Goal: Transaction & Acquisition: Purchase product/service

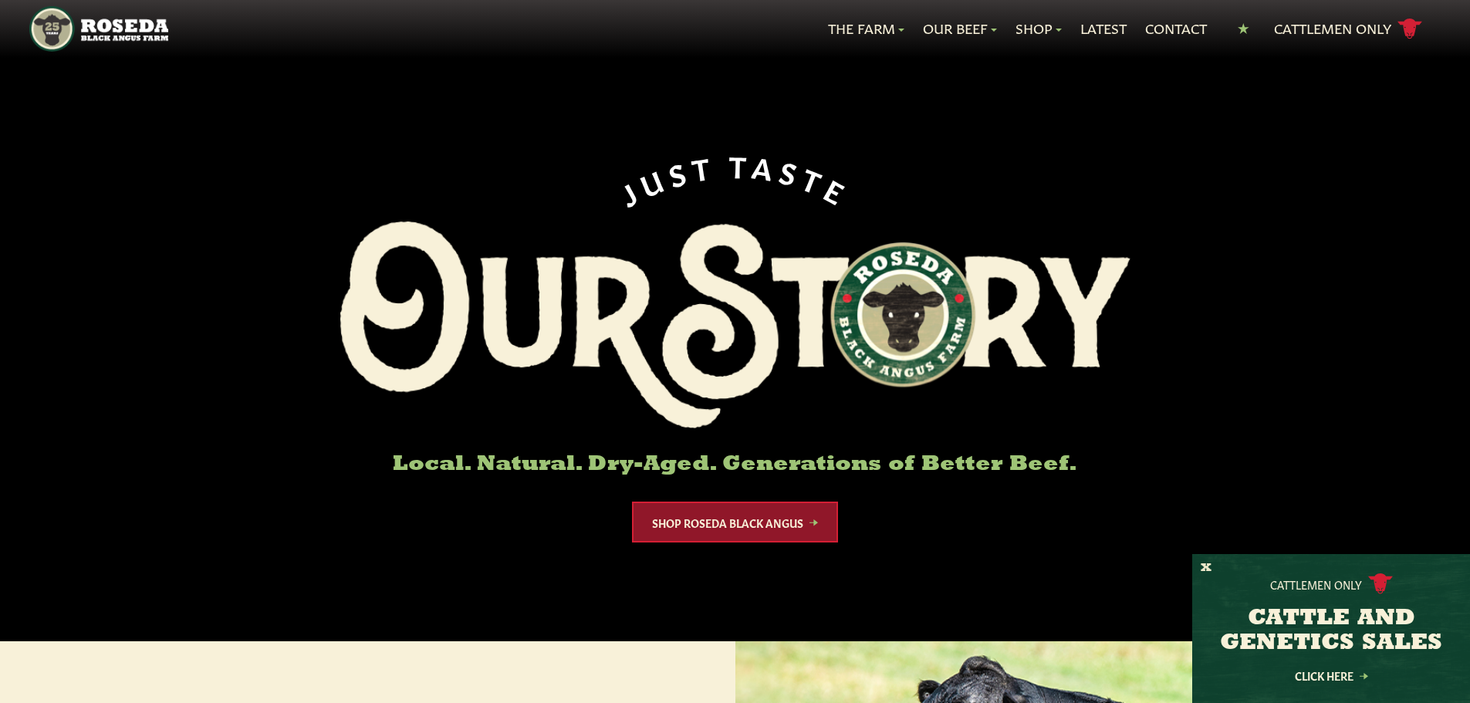
click at [672, 511] on link "Shop Roseda Black Angus" at bounding box center [735, 522] width 206 height 41
click at [923, 25] on link "Our Beef" at bounding box center [960, 29] width 74 height 20
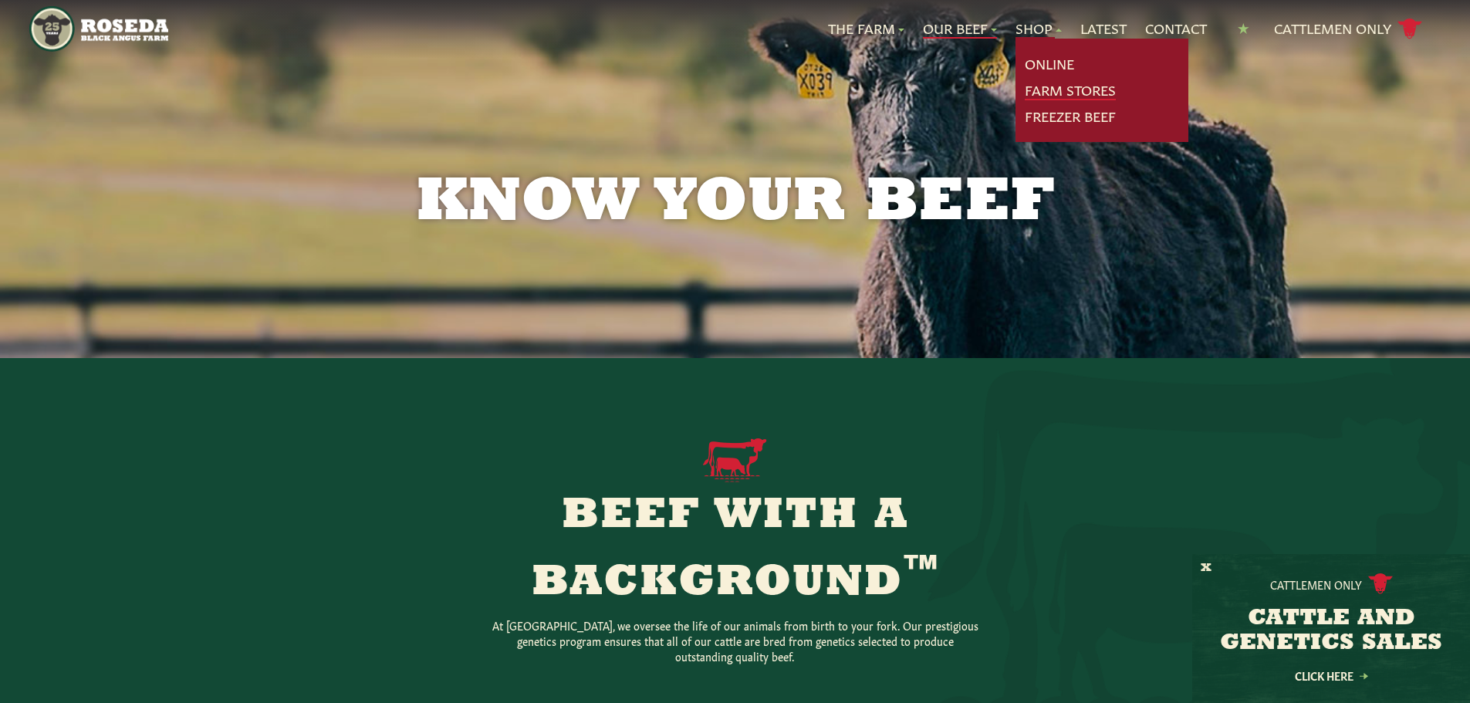
click at [1045, 84] on link "Farm Stores" at bounding box center [1070, 90] width 91 height 20
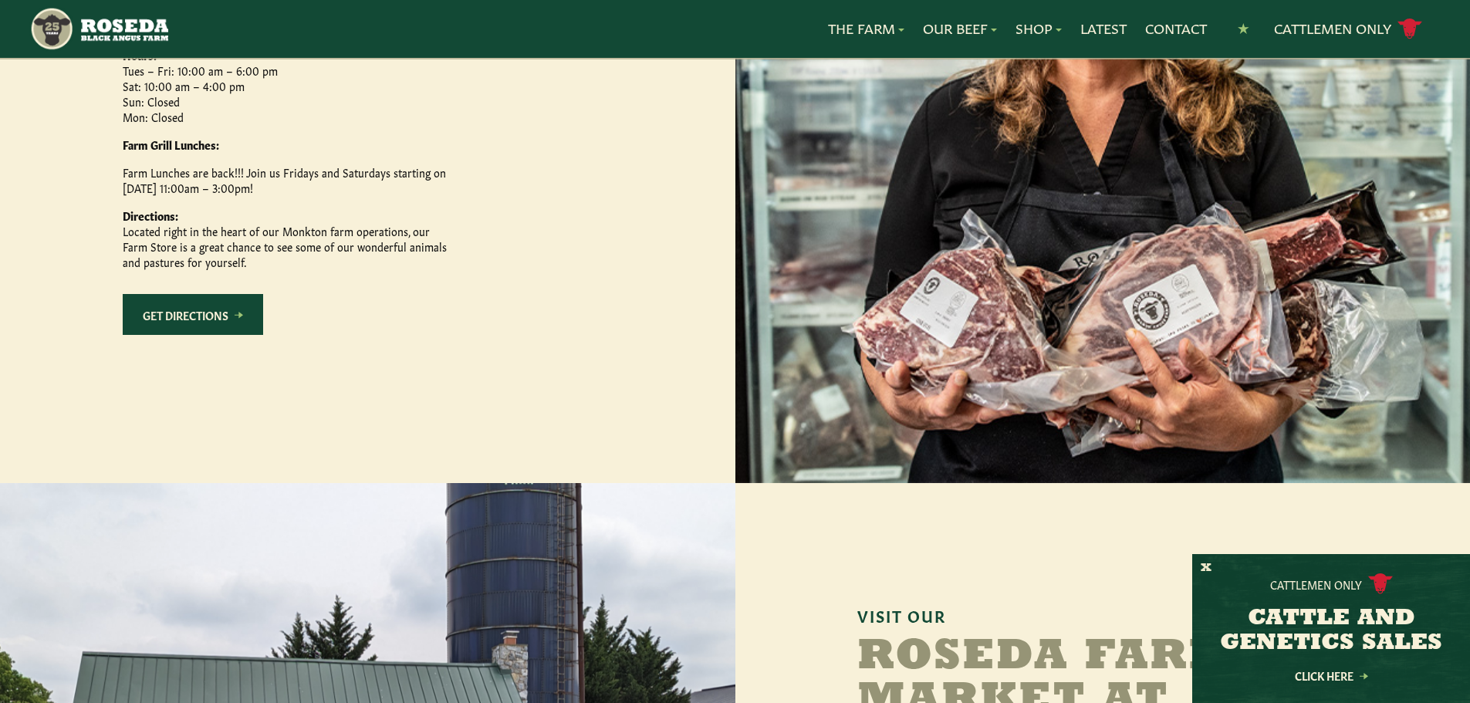
scroll to position [772, 0]
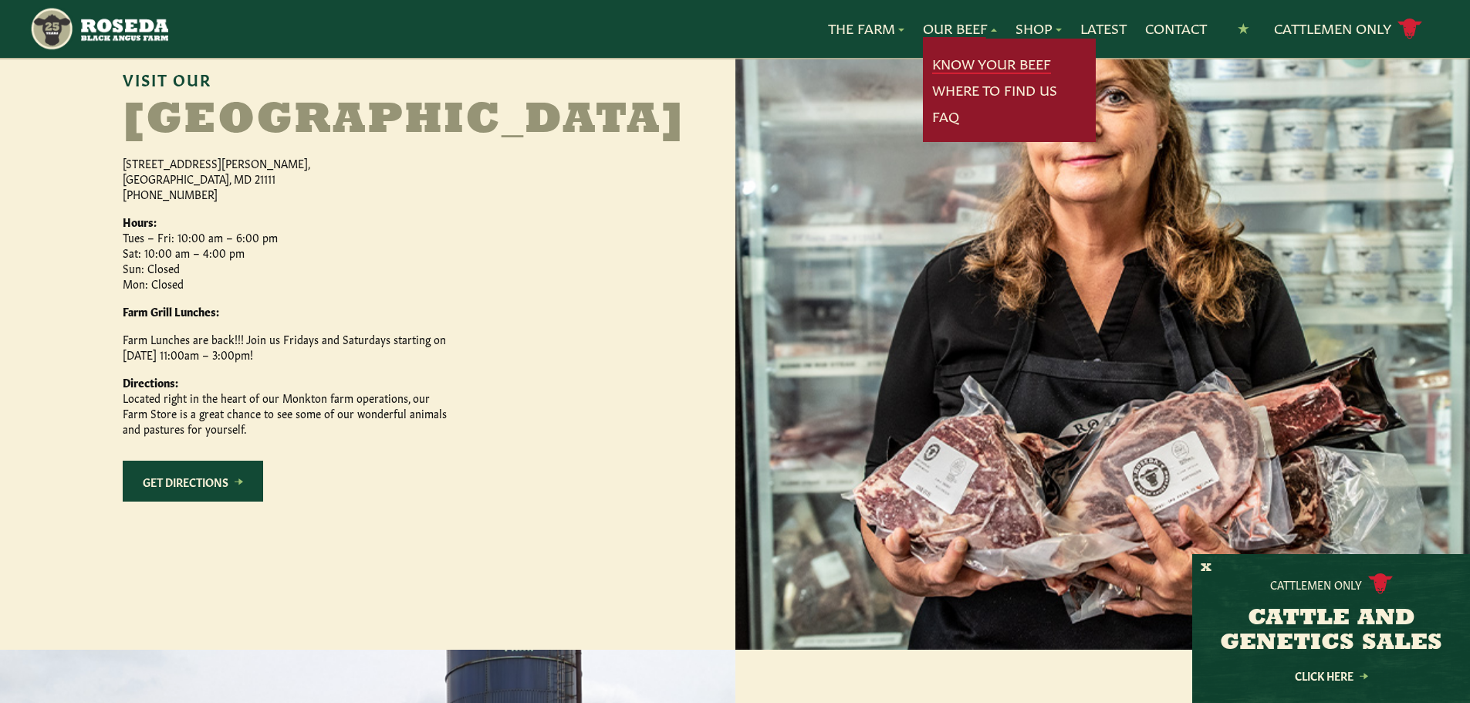
click at [968, 67] on link "Know Your Beef" at bounding box center [991, 64] width 119 height 20
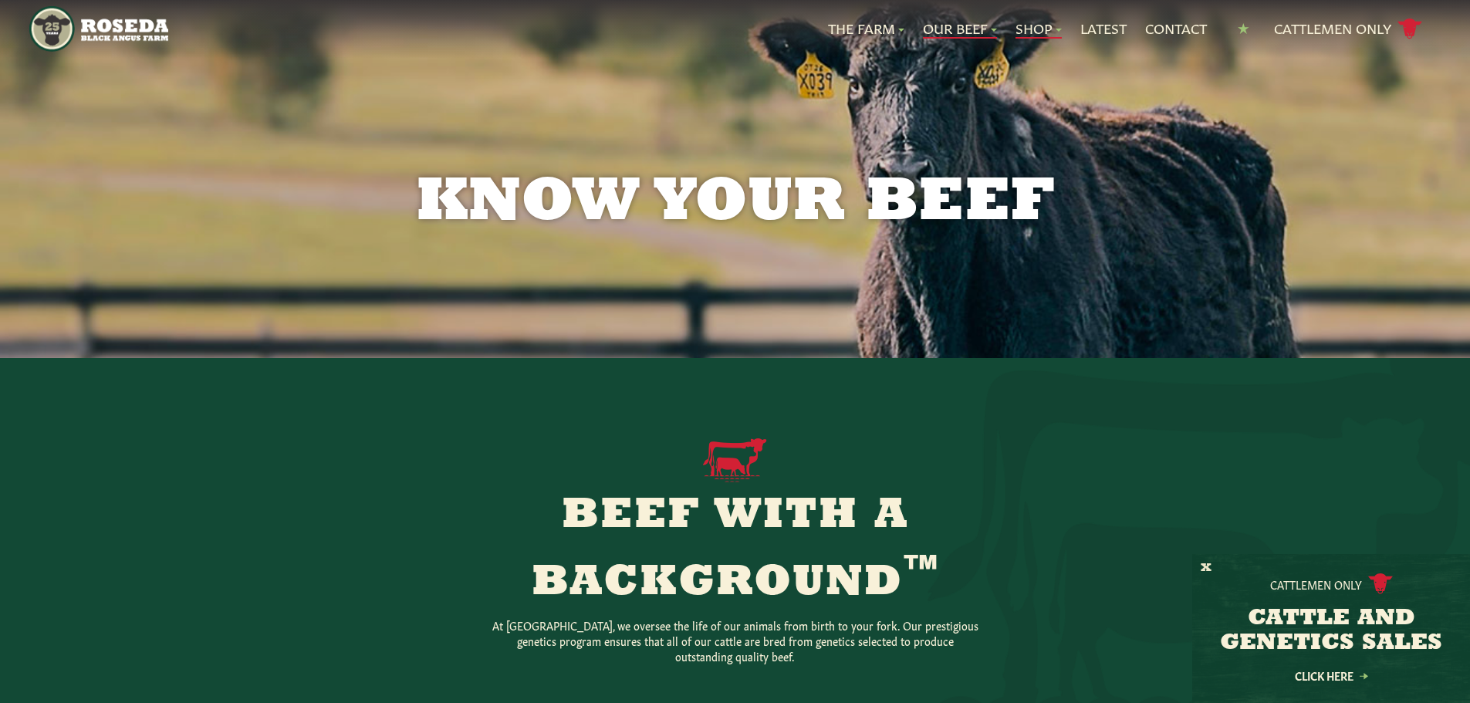
click at [1037, 33] on link "Shop" at bounding box center [1039, 29] width 46 height 20
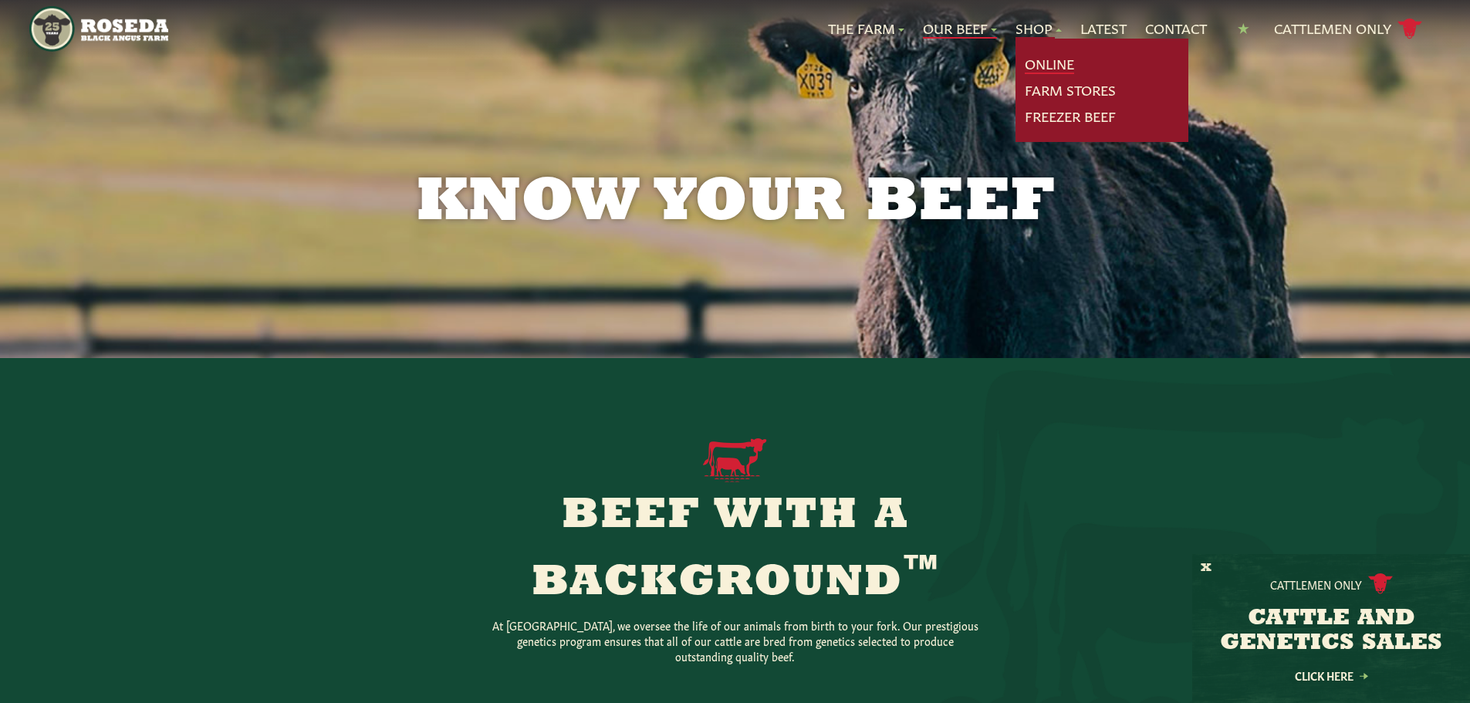
click at [1041, 59] on link "Online" at bounding box center [1049, 64] width 49 height 20
